Goal: Find specific page/section: Find specific page/section

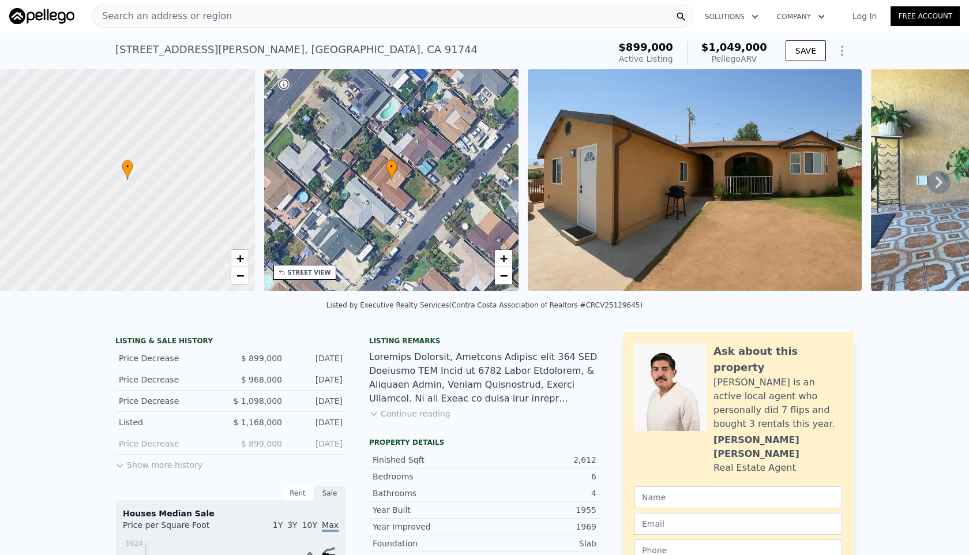
click at [141, 18] on span "Search an address or region" at bounding box center [162, 16] width 139 height 14
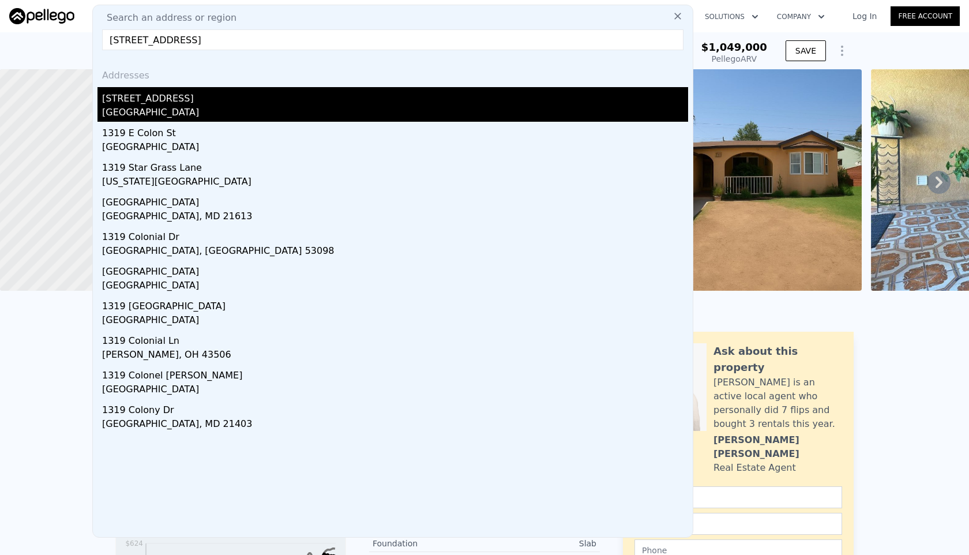
type input "[STREET_ADDRESS]"
click at [301, 102] on div "[STREET_ADDRESS]" at bounding box center [395, 96] width 586 height 18
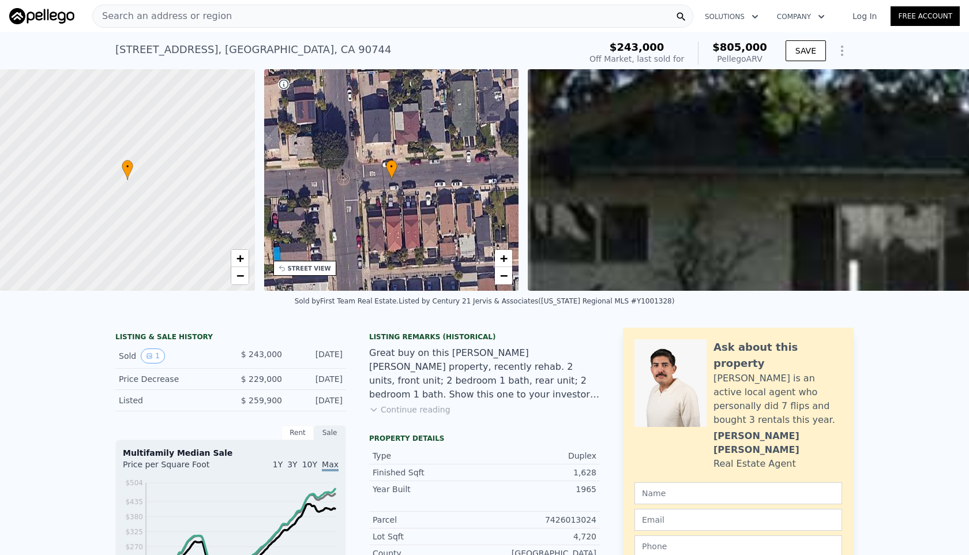
click at [251, 21] on div "Search an address or region" at bounding box center [392, 16] width 601 height 23
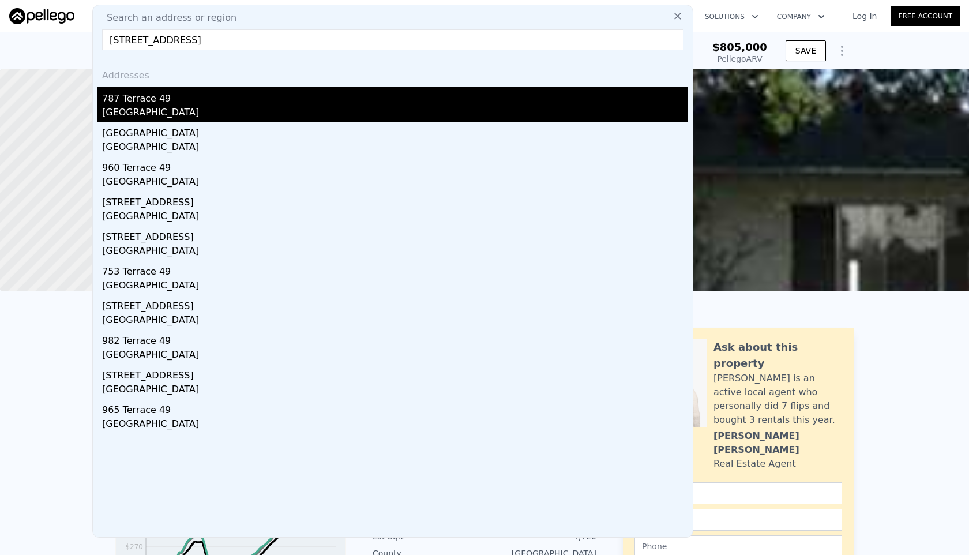
type input "[STREET_ADDRESS]"
click at [245, 104] on div "787 Terrace 49" at bounding box center [395, 96] width 586 height 18
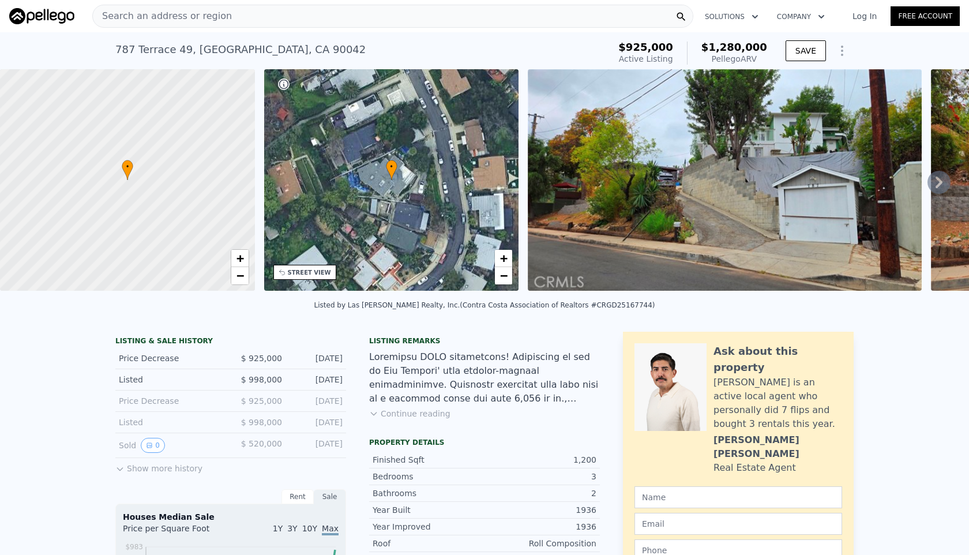
click at [144, 13] on span "Search an address or region" at bounding box center [162, 16] width 139 height 14
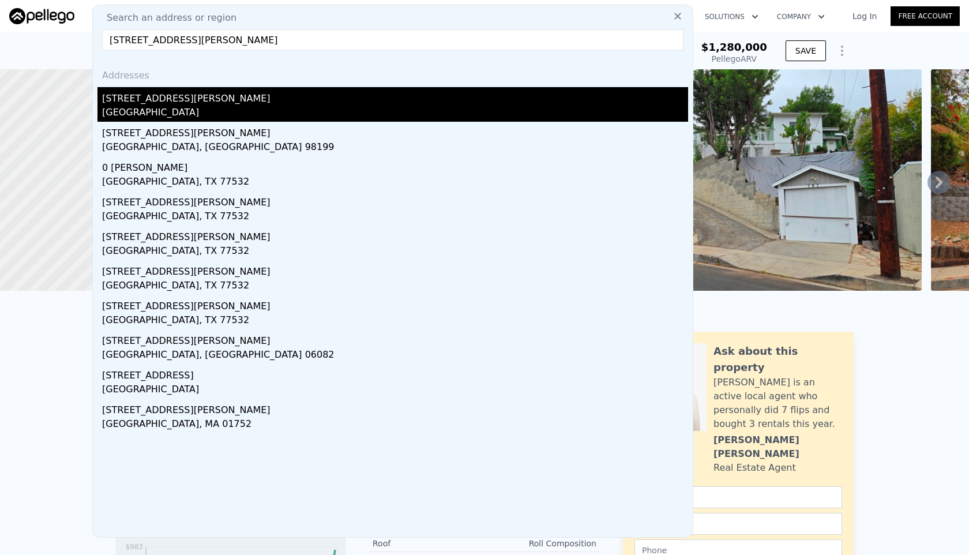
type input "[STREET_ADDRESS][PERSON_NAME]"
click at [276, 112] on div "[GEOGRAPHIC_DATA]" at bounding box center [395, 114] width 586 height 16
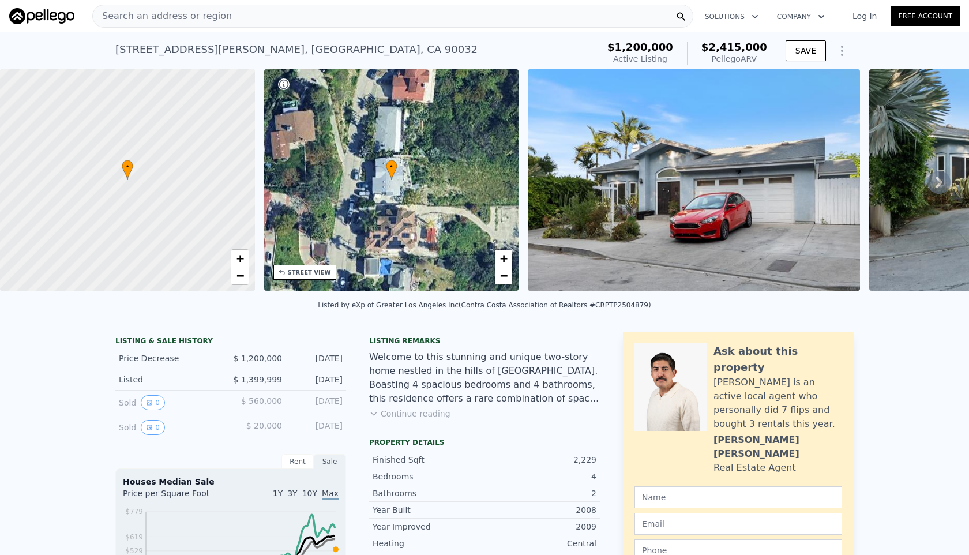
click at [184, 25] on div "Search an address or region" at bounding box center [162, 16] width 139 height 22
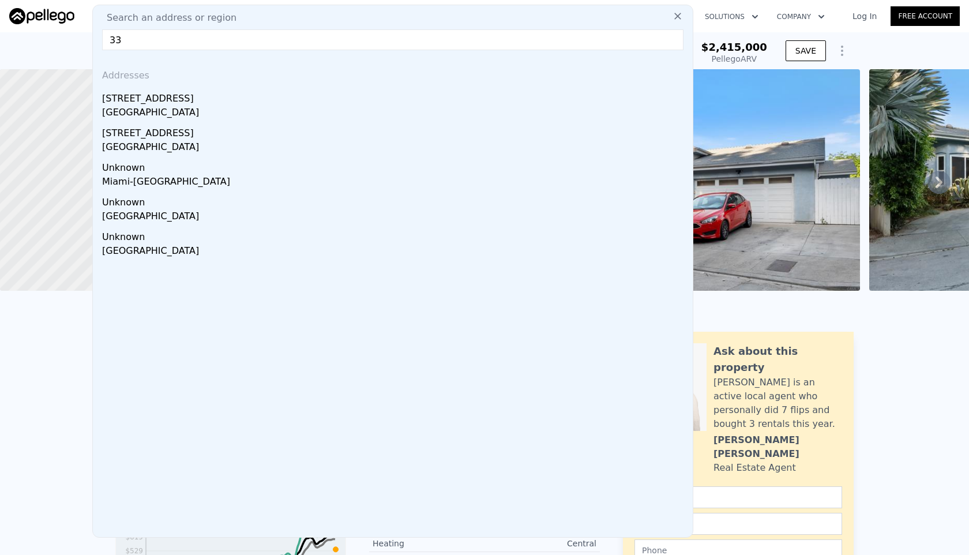
type input "3"
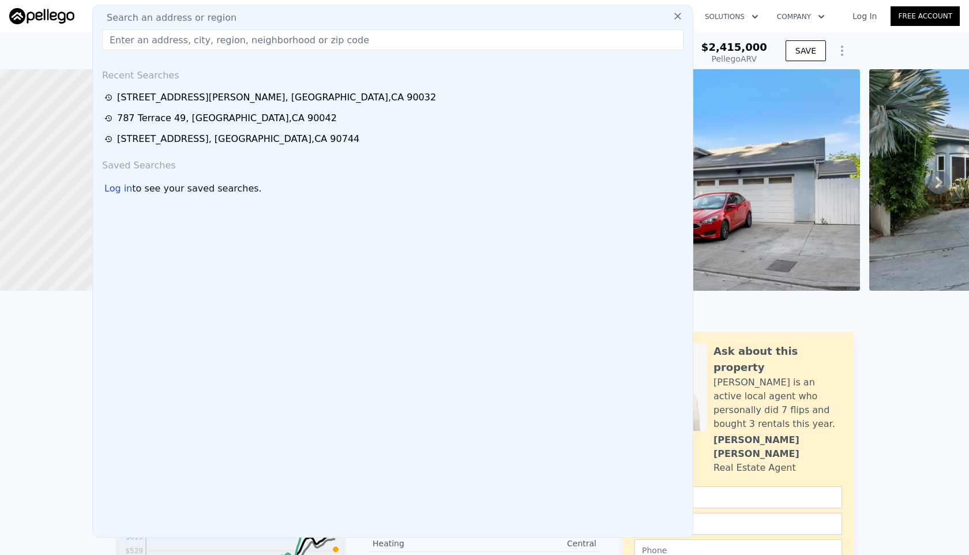
paste input "[STREET_ADDRESS] [GEOGRAPHIC_DATA]"
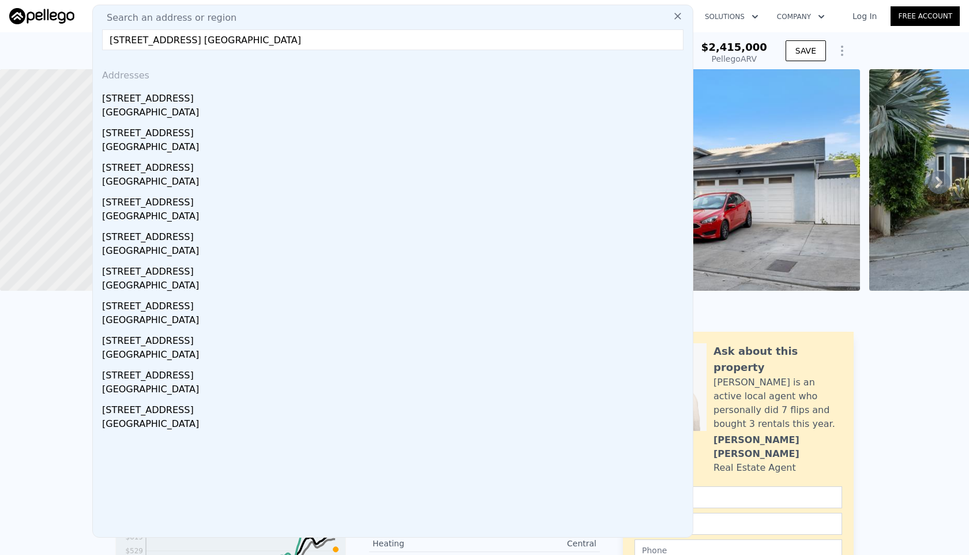
type input "[STREET_ADDRESS] [GEOGRAPHIC_DATA]"
